Goal: Navigation & Orientation: Find specific page/section

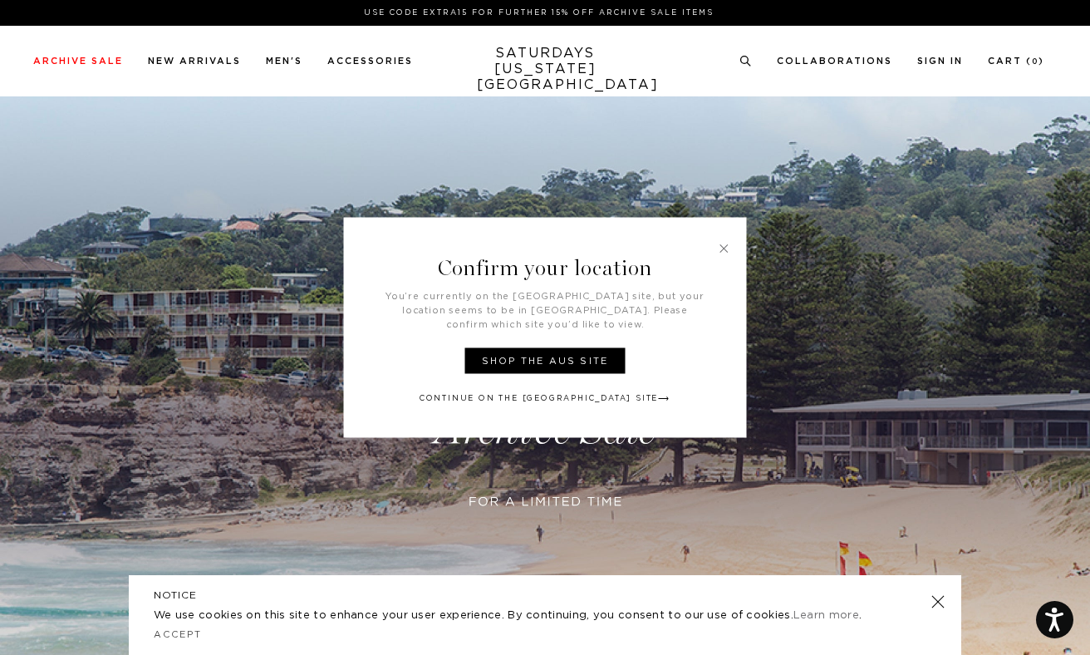
click at [723, 256] on link at bounding box center [724, 248] width 15 height 15
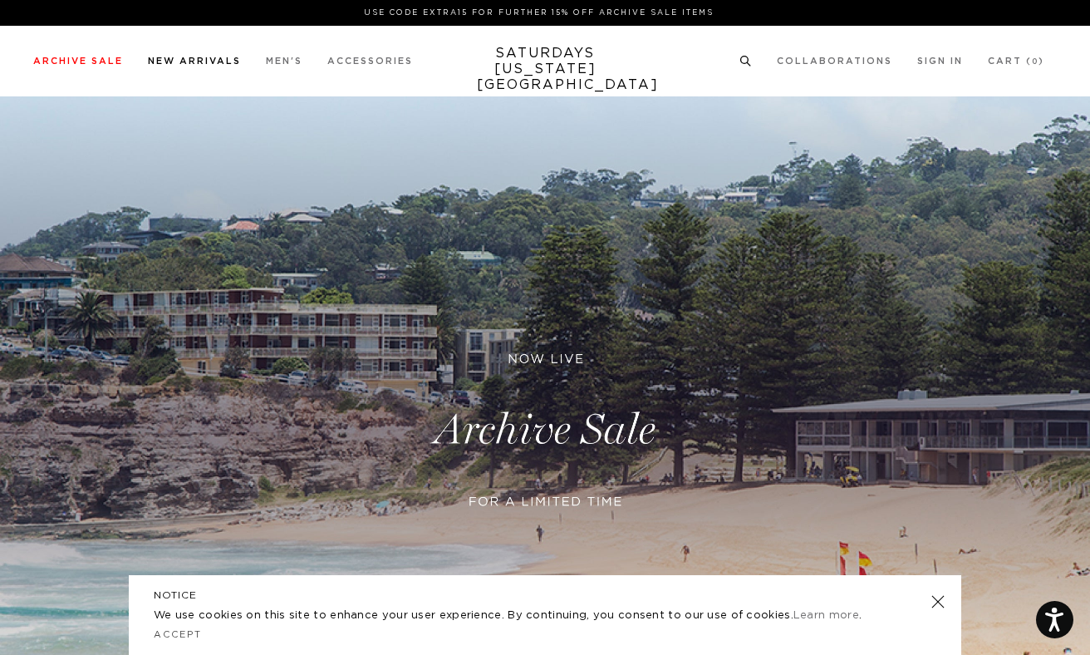
click at [194, 64] on link "New Arrivals" at bounding box center [194, 60] width 93 height 9
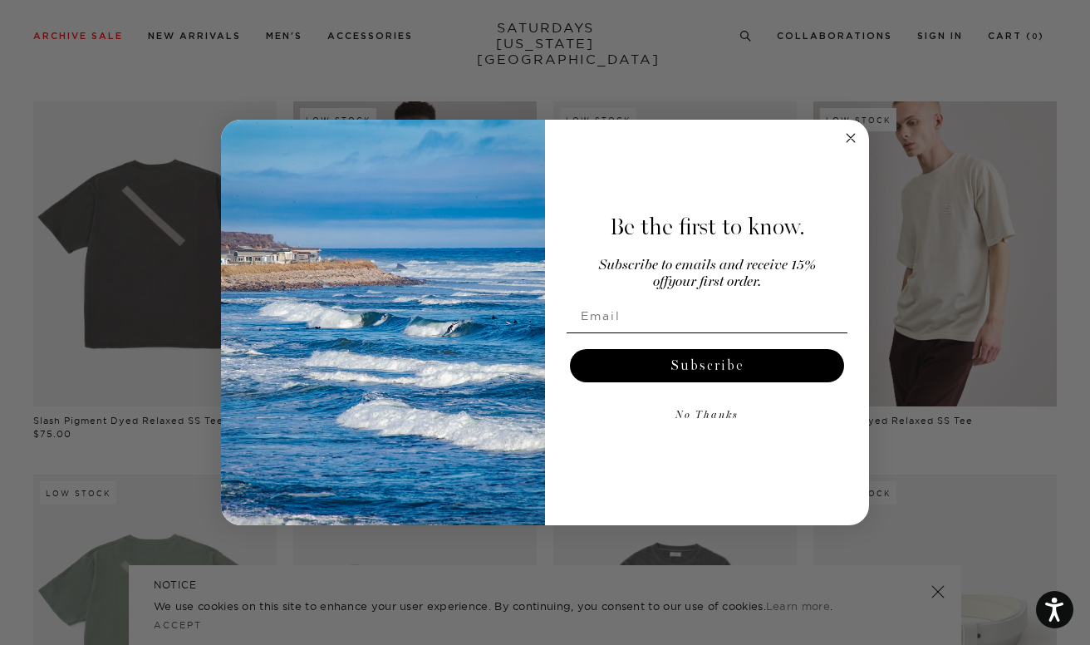
scroll to position [847, 0]
click at [845, 134] on circle "Close dialog" at bounding box center [850, 138] width 19 height 19
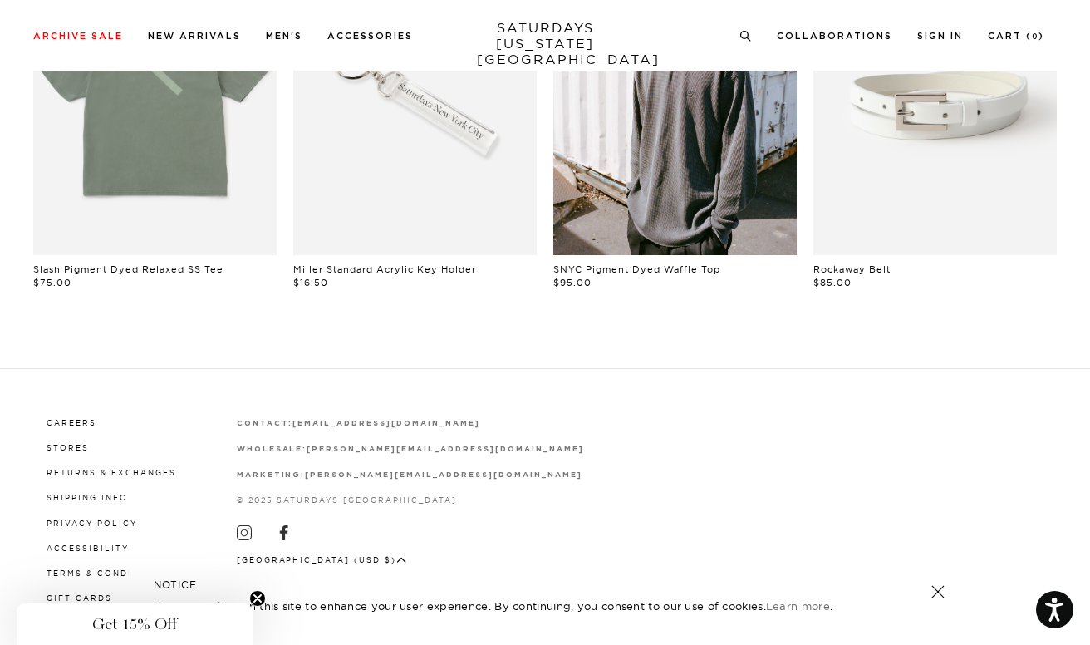
scroll to position [1370, 0]
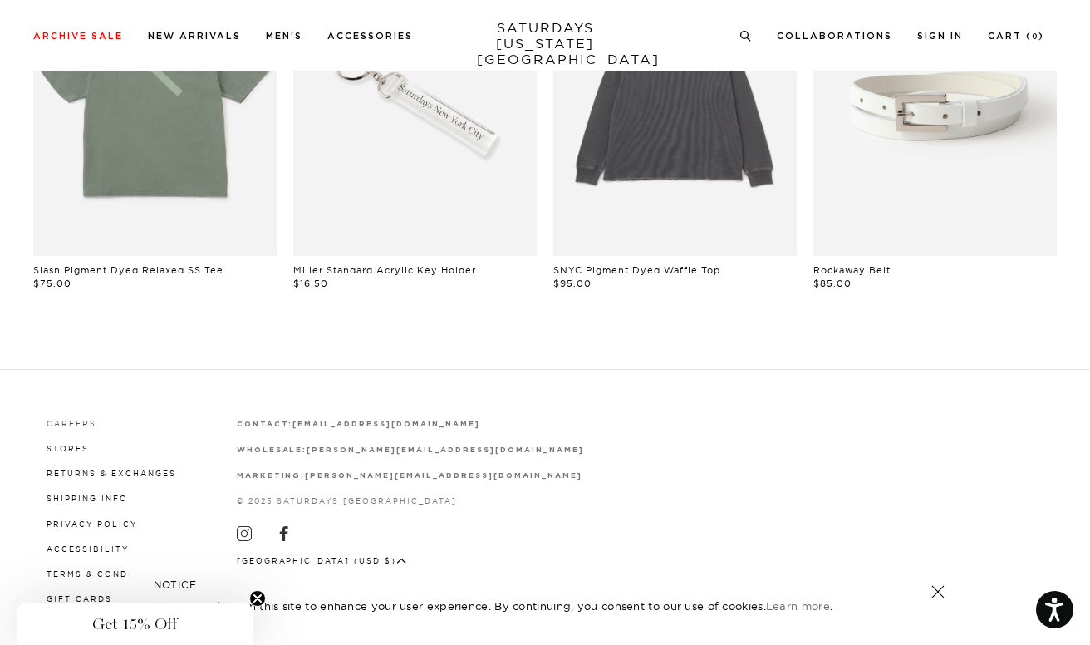
click at [87, 419] on link "Careers" at bounding box center [72, 423] width 50 height 9
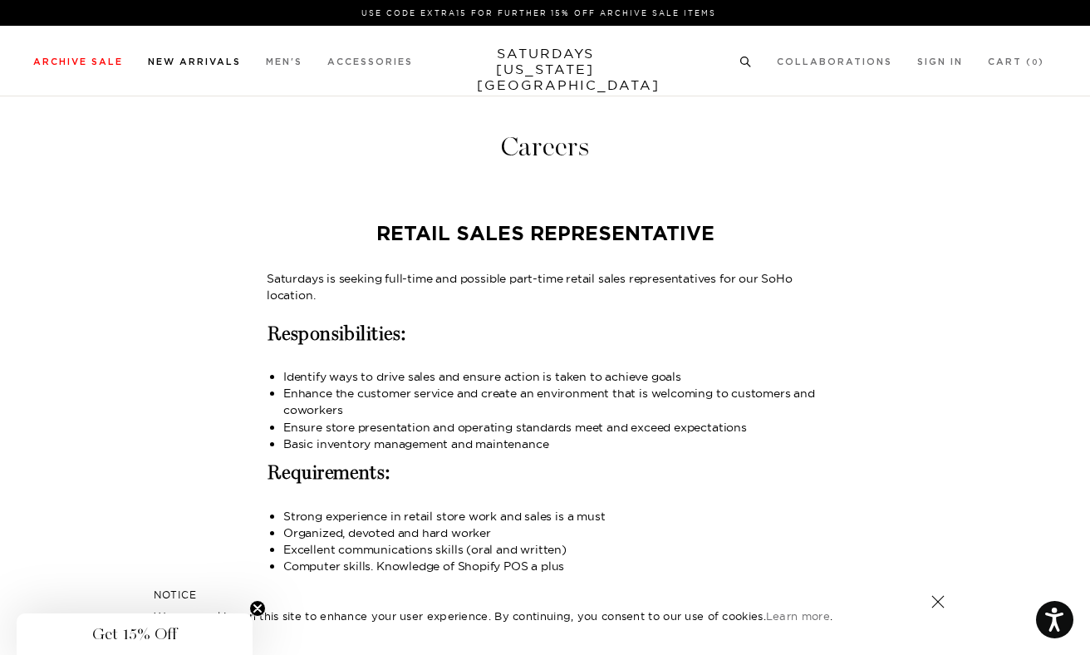
click at [237, 60] on link "New Arrivals" at bounding box center [194, 61] width 93 height 9
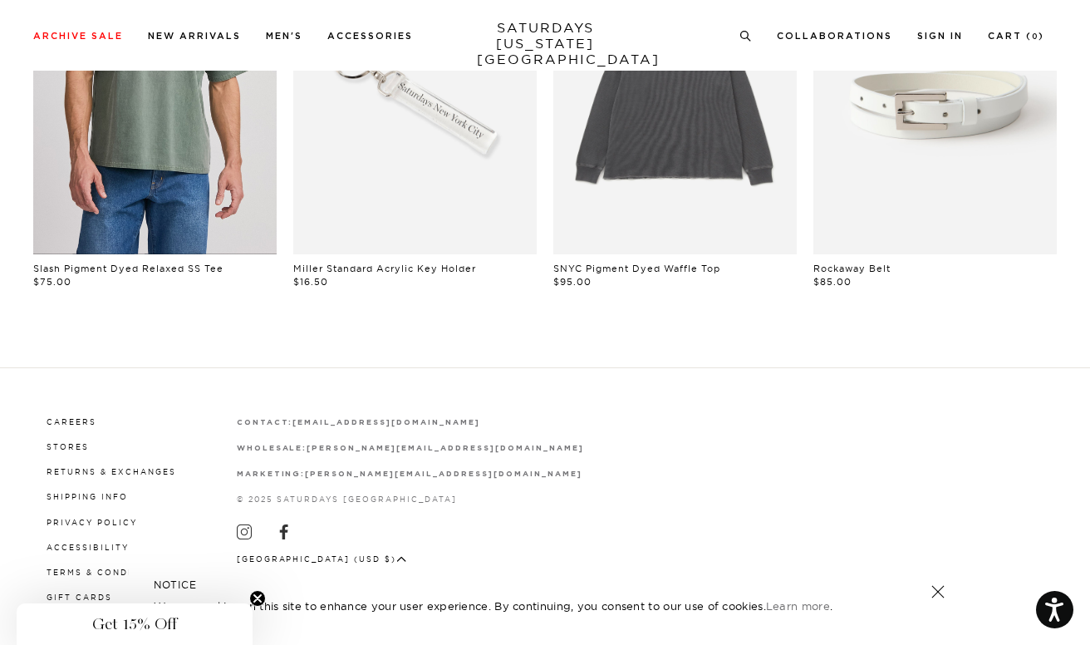
scroll to position [1370, 0]
